Goal: Navigation & Orientation: Find specific page/section

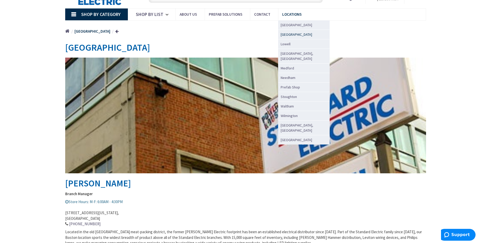
click at [285, 33] on span "[GEOGRAPHIC_DATA]" at bounding box center [295, 34] width 31 height 5
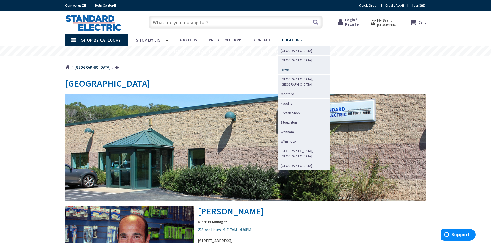
click at [283, 71] on span "Lowell" at bounding box center [285, 69] width 10 height 5
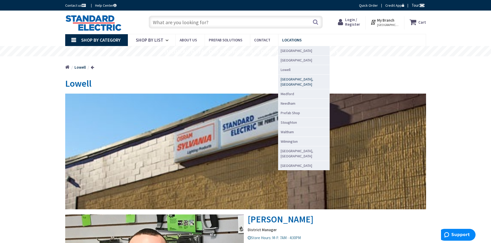
click at [290, 80] on span "[GEOGRAPHIC_DATA], [GEOGRAPHIC_DATA]" at bounding box center [302, 82] width 44 height 10
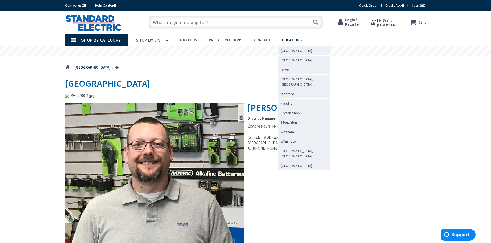
click at [289, 91] on span "Medford" at bounding box center [286, 93] width 13 height 5
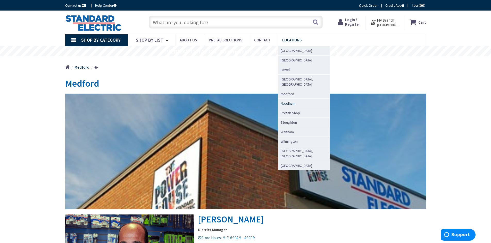
click at [284, 101] on span "Needham" at bounding box center [287, 103] width 15 height 5
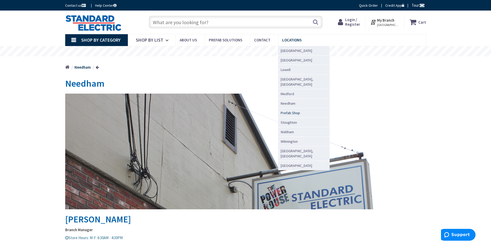
click at [288, 110] on span "Prefab Shop" at bounding box center [289, 112] width 19 height 5
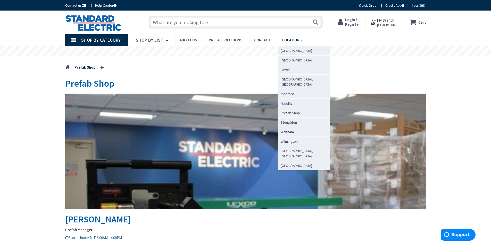
click at [286, 130] on span "Waltham" at bounding box center [286, 132] width 13 height 5
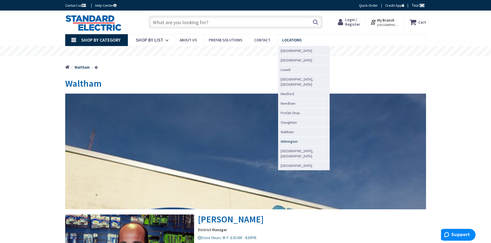
click at [288, 139] on span "Wilmington" at bounding box center [288, 141] width 17 height 5
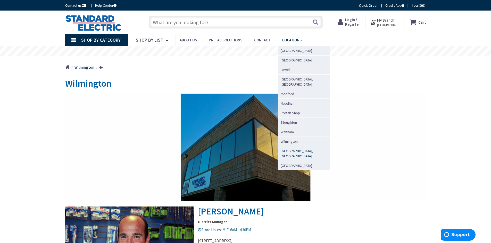
click at [294, 149] on span "[GEOGRAPHIC_DATA], [GEOGRAPHIC_DATA]" at bounding box center [302, 154] width 44 height 10
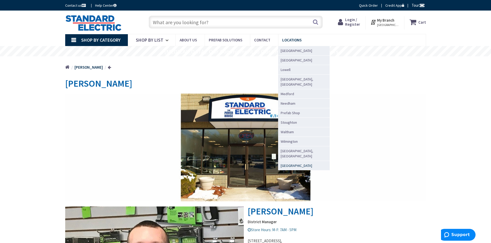
click at [287, 163] on span "[GEOGRAPHIC_DATA]" at bounding box center [295, 165] width 31 height 5
